Goal: Check status: Check status

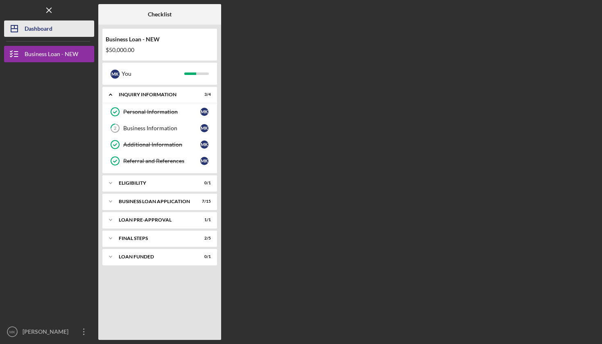
click at [50, 29] on div "Dashboard" at bounding box center [39, 29] width 28 height 18
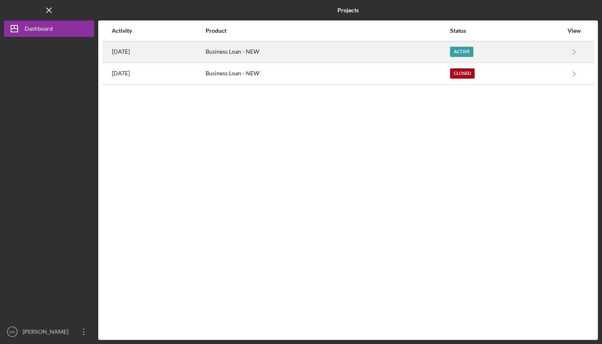
click at [281, 54] on div "Business Loan - NEW" at bounding box center [328, 52] width 244 height 20
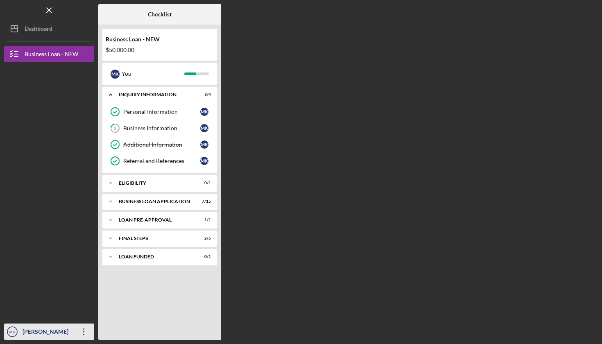
click at [45, 336] on div "[PERSON_NAME]" at bounding box center [46, 333] width 53 height 18
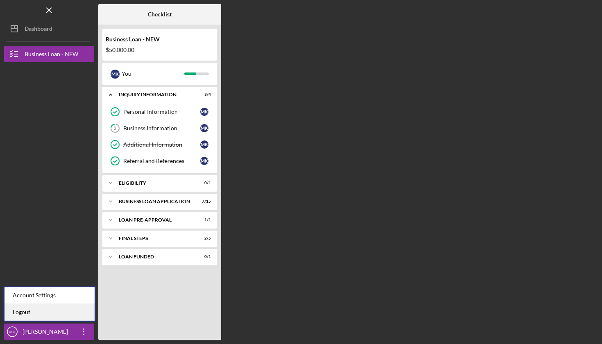
click at [55, 312] on link "Logout" at bounding box center [50, 312] width 90 height 17
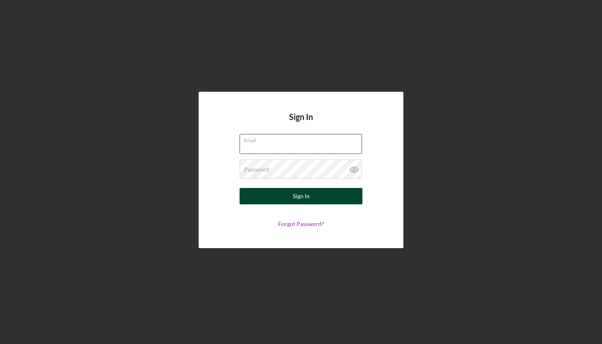
type input "[EMAIL_ADDRESS][DOMAIN_NAME]"
click at [303, 193] on div "Sign In" at bounding box center [301, 196] width 17 height 16
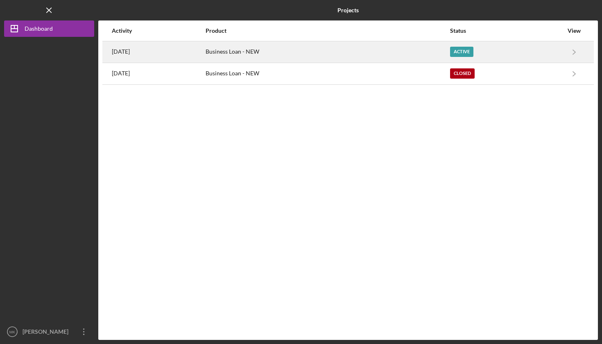
click at [282, 53] on div "Business Loan - NEW" at bounding box center [328, 52] width 244 height 20
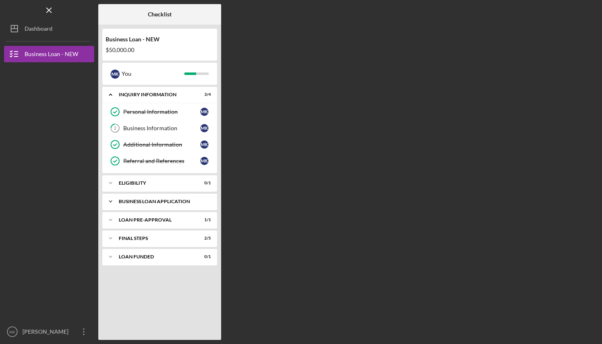
click at [150, 199] on div "Icon/Expander BUSINESS LOAN APPLICATION 7 / 15" at bounding box center [159, 201] width 115 height 16
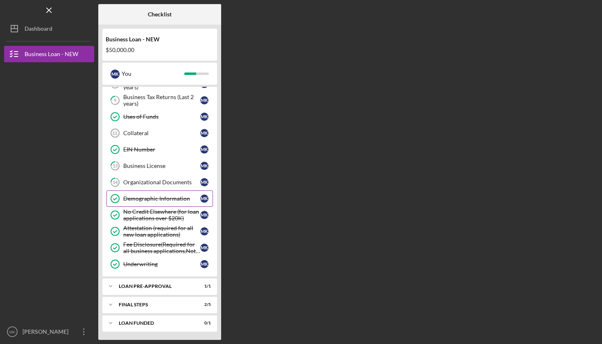
scroll to position [184, 0]
